Goal: Find specific page/section: Find specific page/section

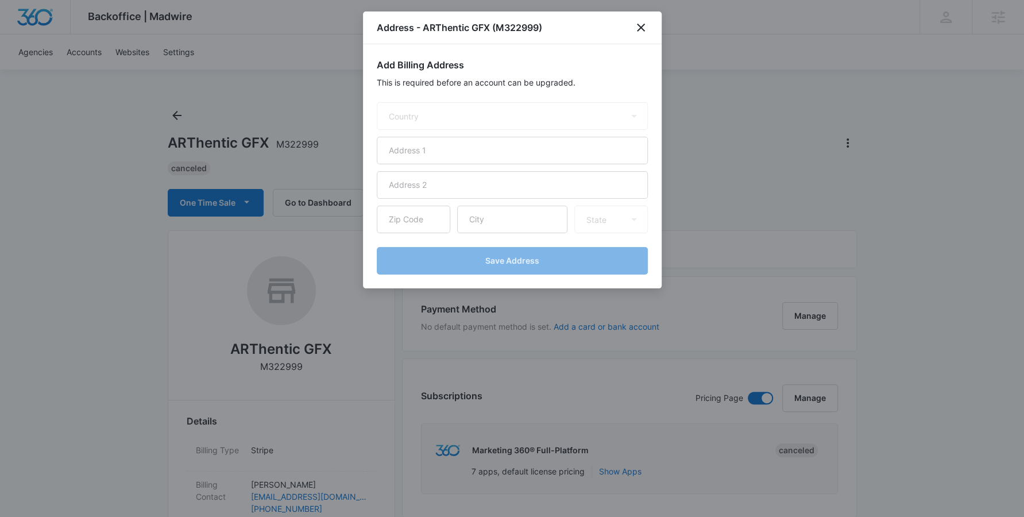
select select "US"
click at [641, 26] on icon "close" at bounding box center [641, 28] width 8 height 8
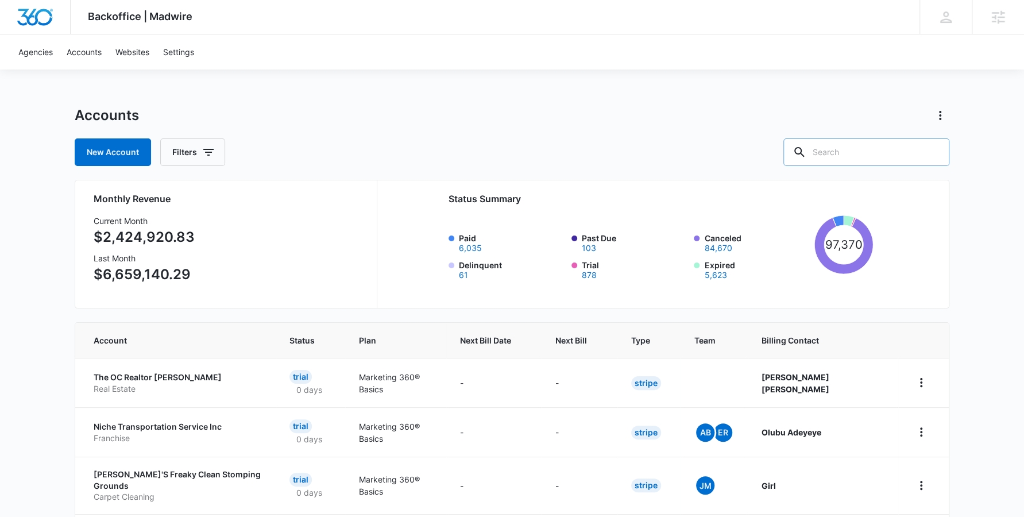
click at [863, 144] on input "text" at bounding box center [867, 152] width 166 height 28
paste input "M37191"
type input "M37191"
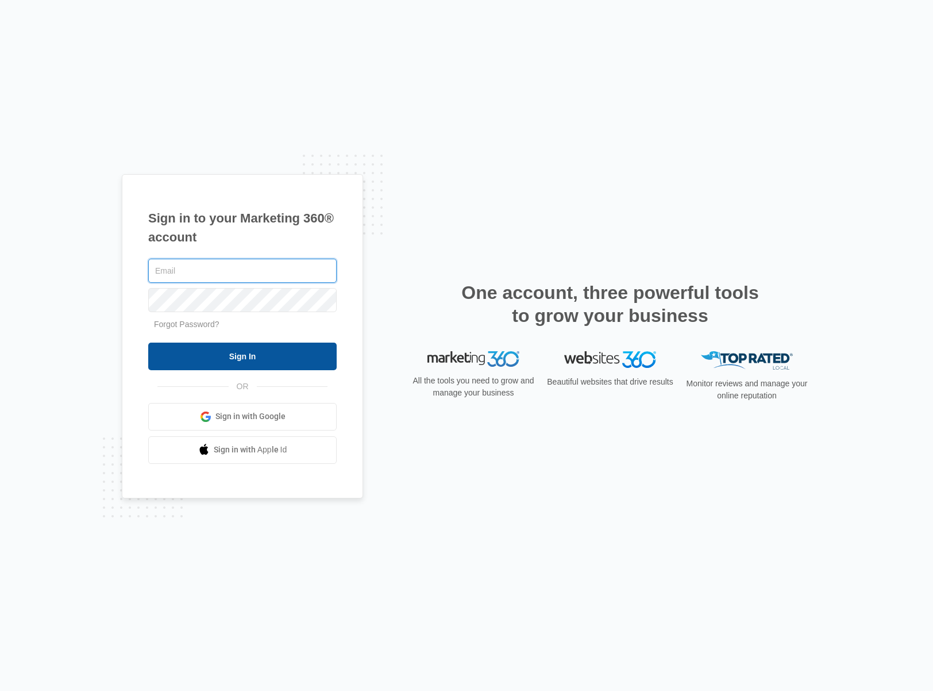
type input "[PERSON_NAME][EMAIL_ADDRESS][PERSON_NAME][DOMAIN_NAME]"
click at [273, 357] on input "Sign In" at bounding box center [242, 356] width 188 height 28
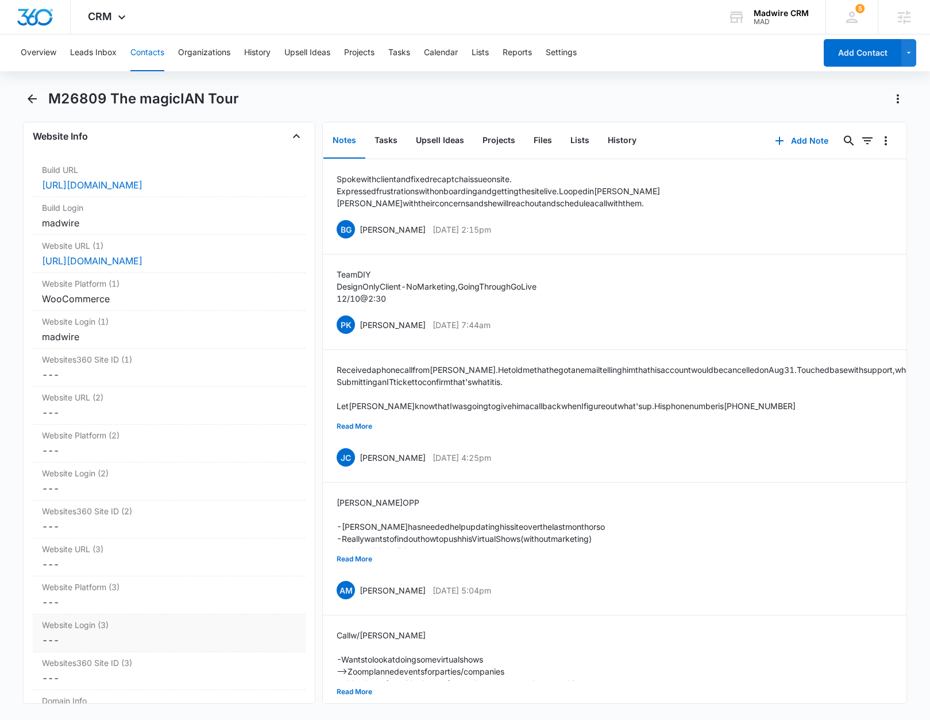
scroll to position [4364, 0]
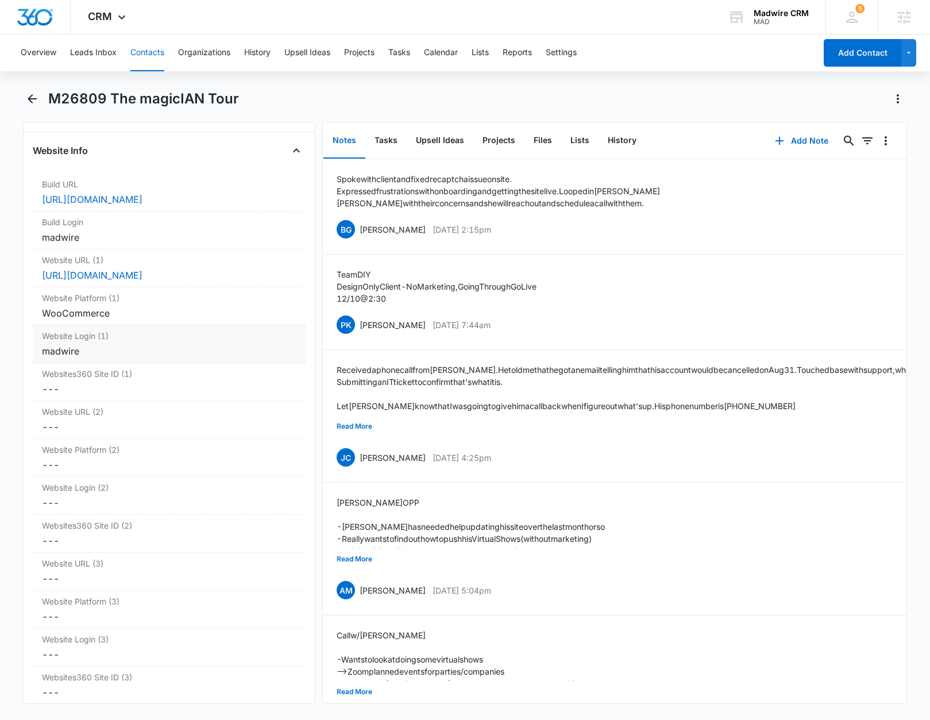
click at [214, 358] on div "madwire" at bounding box center [169, 351] width 254 height 14
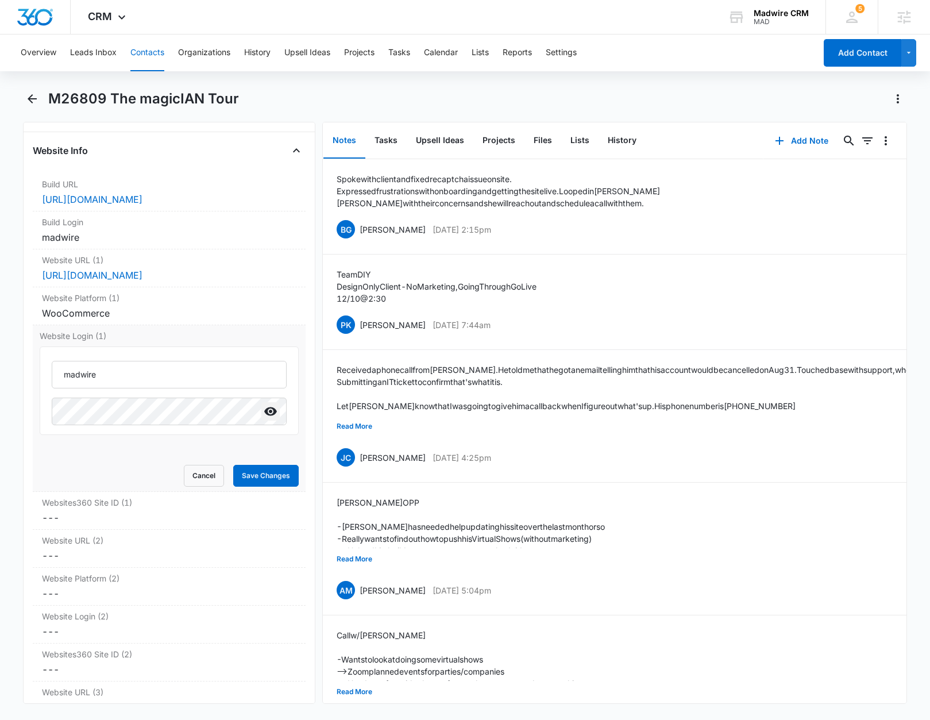
click at [272, 416] on icon "Show" at bounding box center [270, 411] width 13 height 9
click at [37, 409] on div "Website Login (1) madwire Cancel Save Changes" at bounding box center [169, 408] width 273 height 167
